Goal: Transaction & Acquisition: Purchase product/service

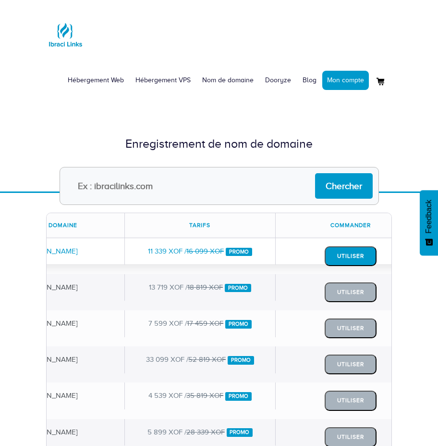
scroll to position [0, 114]
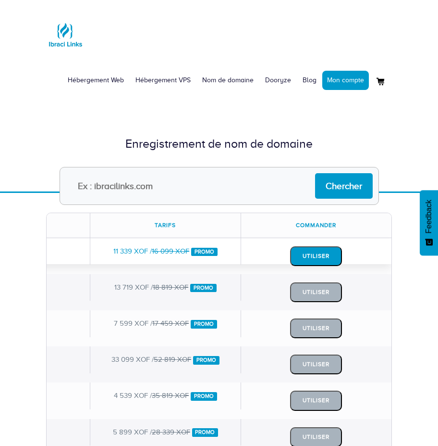
click at [320, 257] on button "Utiliser" at bounding box center [316, 256] width 52 height 20
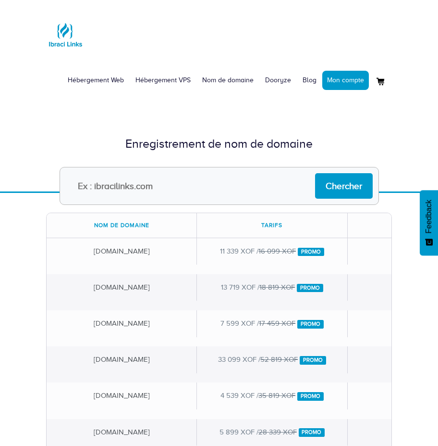
scroll to position [0, 114]
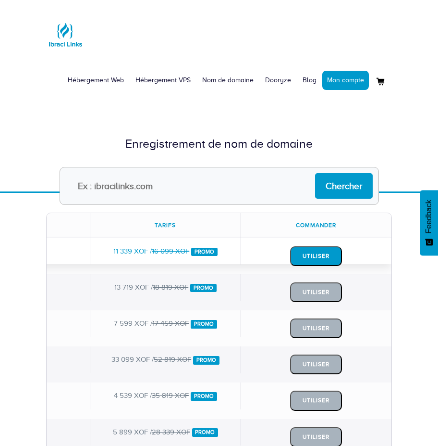
click at [311, 259] on button "Utiliser" at bounding box center [316, 256] width 52 height 20
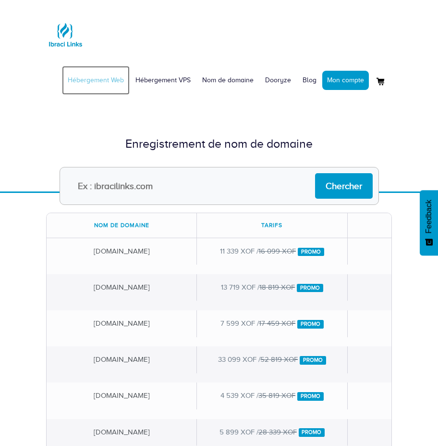
click at [101, 82] on link "Hébergement Web" at bounding box center [96, 80] width 68 height 29
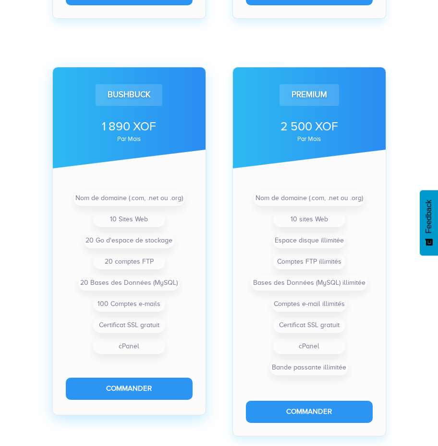
scroll to position [725, 0]
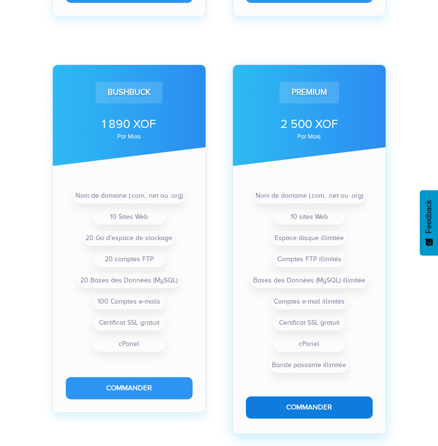
click at [305, 406] on button "Commander" at bounding box center [309, 407] width 127 height 22
